Goal: Understand process/instructions

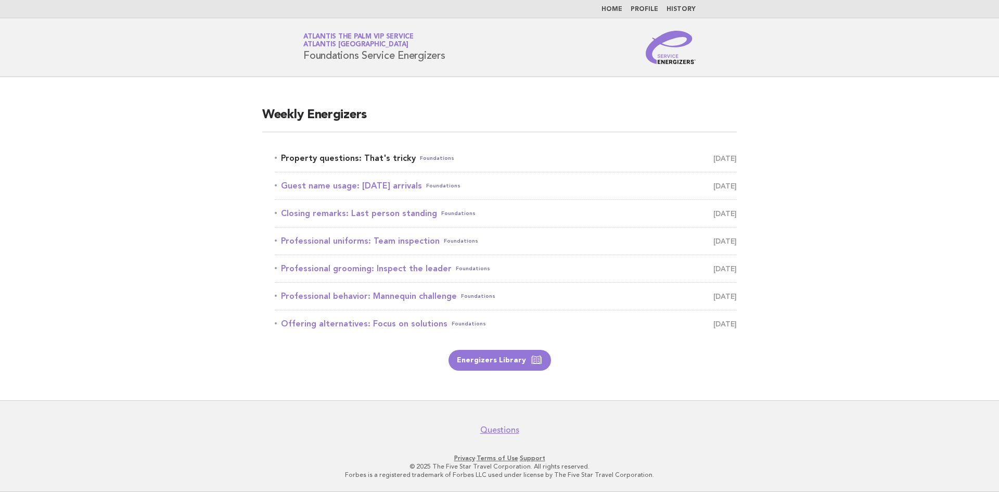
click at [391, 155] on link "Property questions: That's tricky Foundations August 31" at bounding box center [506, 158] width 462 height 15
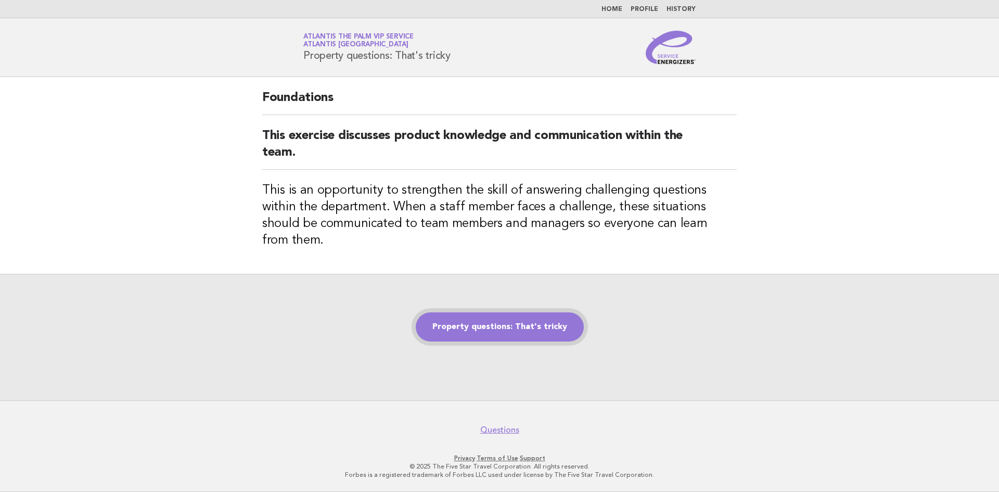
click at [482, 312] on link "Property questions: That's tricky" at bounding box center [500, 326] width 168 height 29
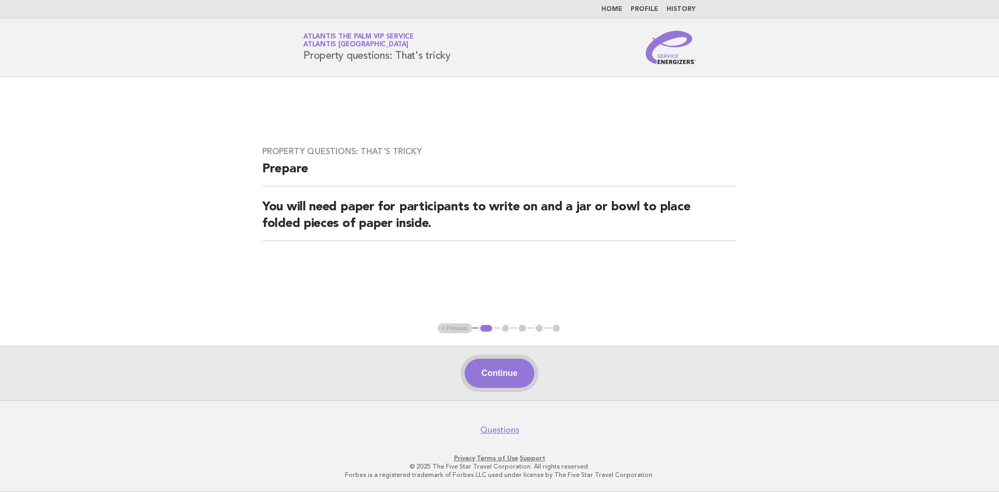
click at [505, 378] on button "Continue" at bounding box center [499, 373] width 69 height 29
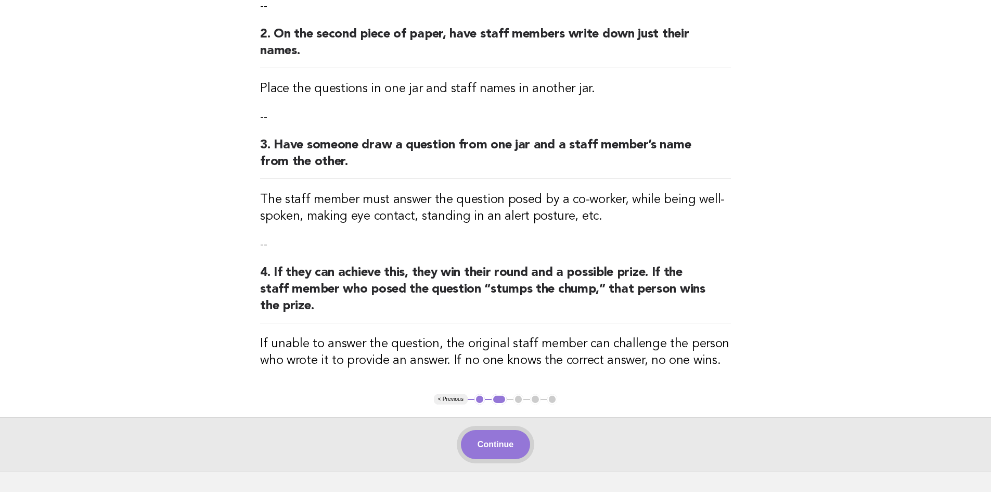
click at [498, 432] on button "Continue" at bounding box center [495, 444] width 69 height 29
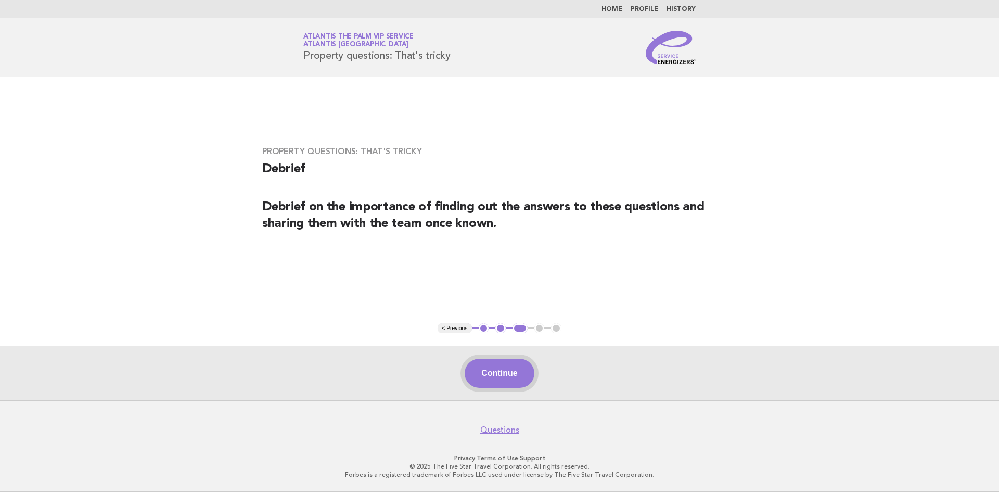
click at [472, 376] on button "Continue" at bounding box center [499, 373] width 69 height 29
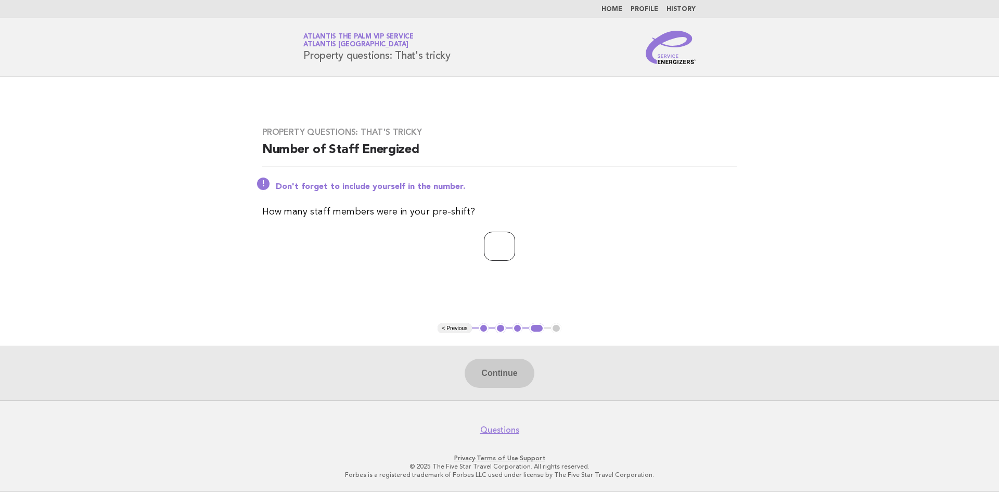
click at [493, 254] on input "number" at bounding box center [499, 246] width 31 height 29
type input "*"
click at [505, 372] on button "Continue" at bounding box center [499, 373] width 69 height 29
